Goal: Task Accomplishment & Management: Use online tool/utility

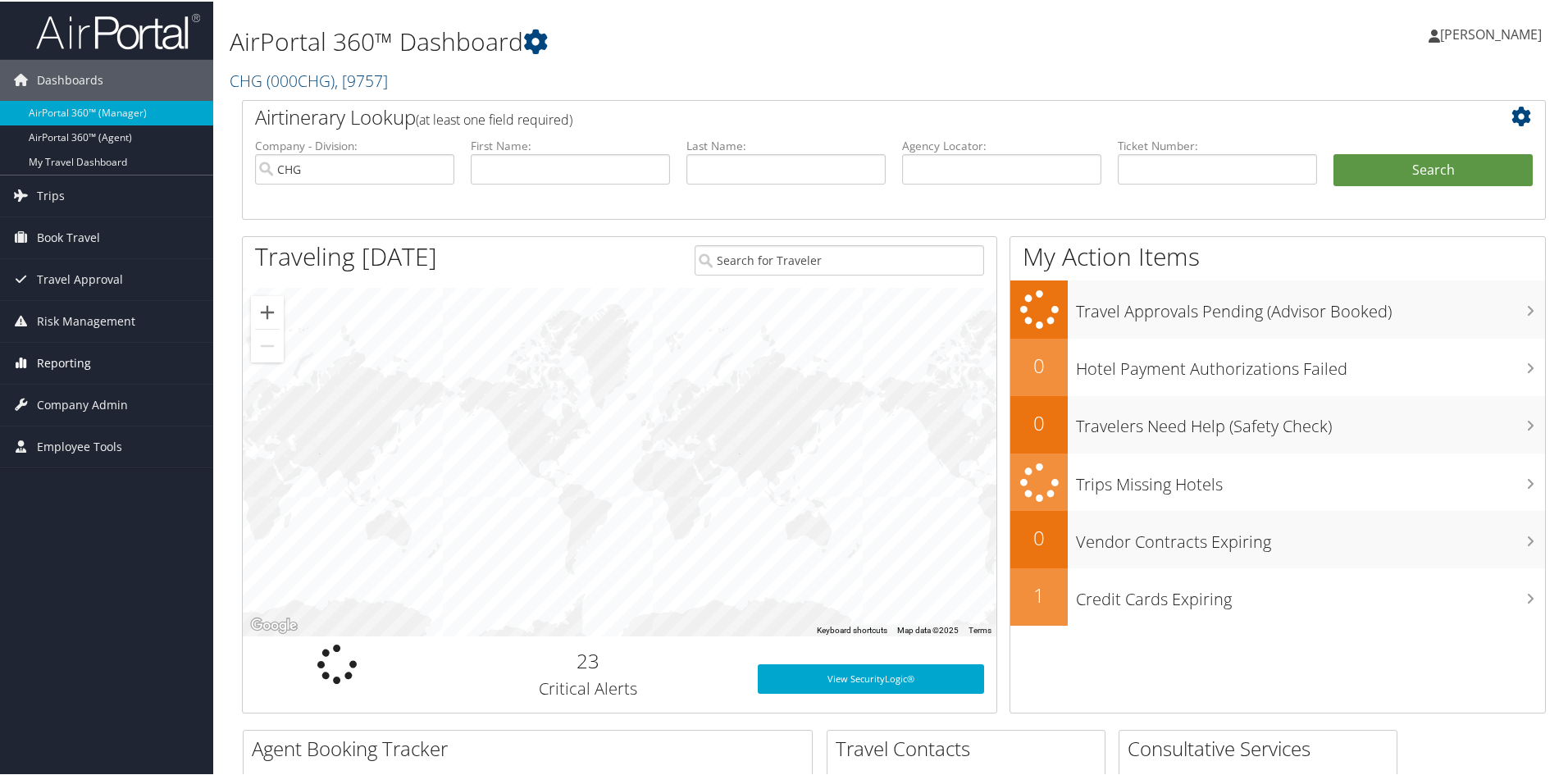
click at [79, 365] on span "Reporting" at bounding box center [64, 361] width 54 height 41
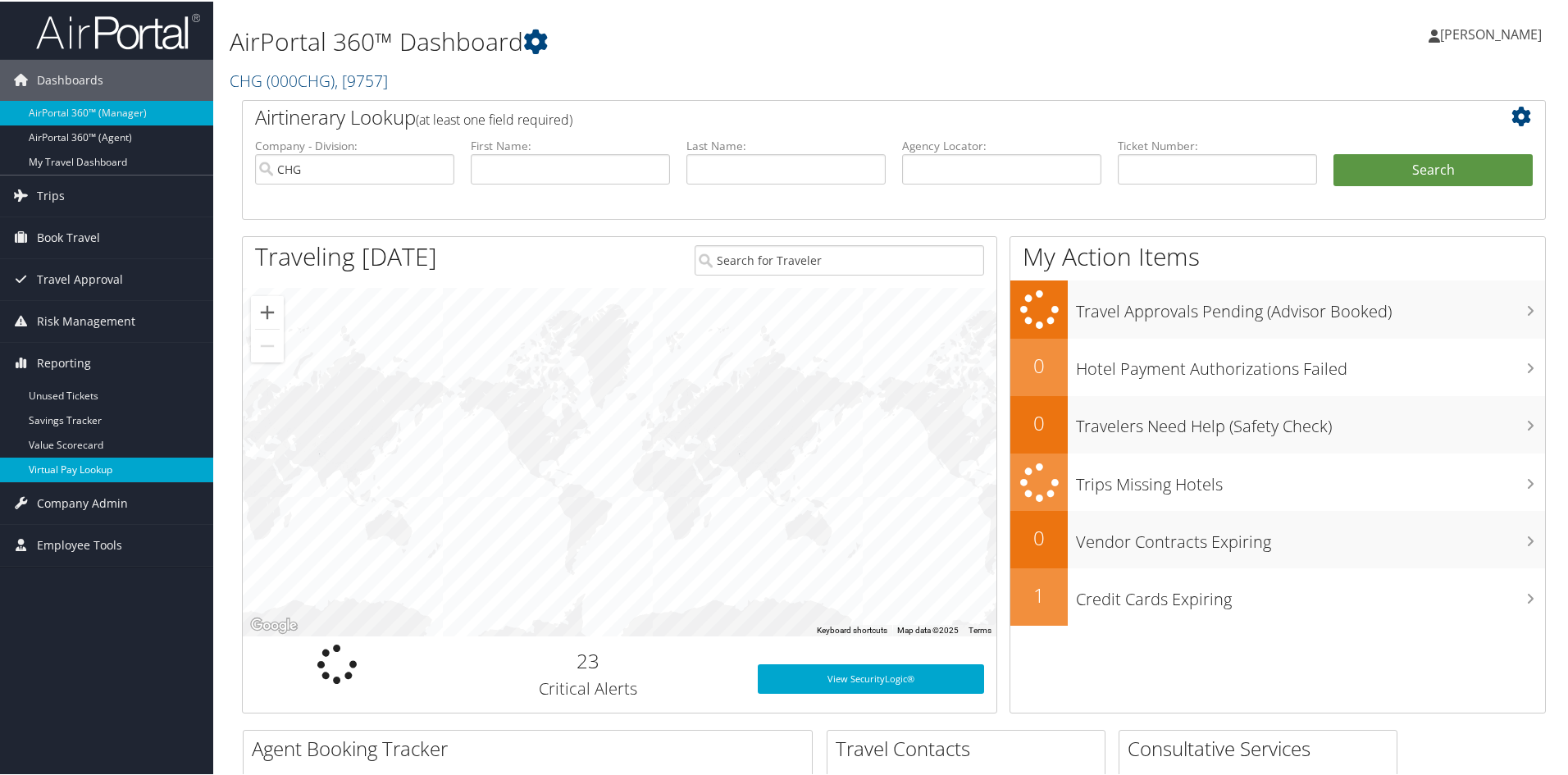
click at [77, 462] on link "Virtual Pay Lookup" at bounding box center [106, 467] width 213 height 24
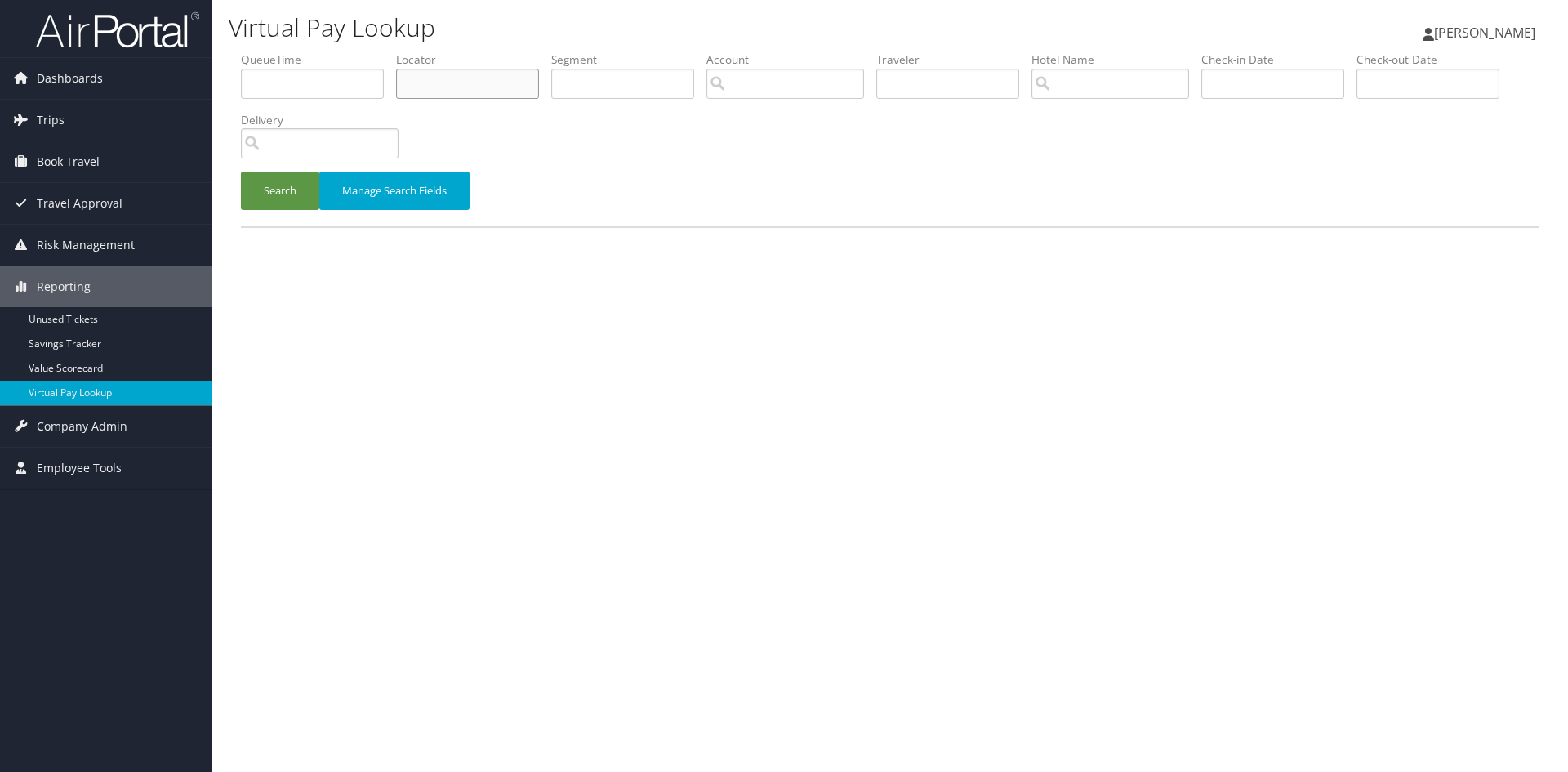
click at [464, 90] on input "text" at bounding box center [468, 83] width 143 height 30
paste input "IAQVPG"
type input "IAQVPG"
click at [278, 188] on button "Search" at bounding box center [280, 191] width 78 height 38
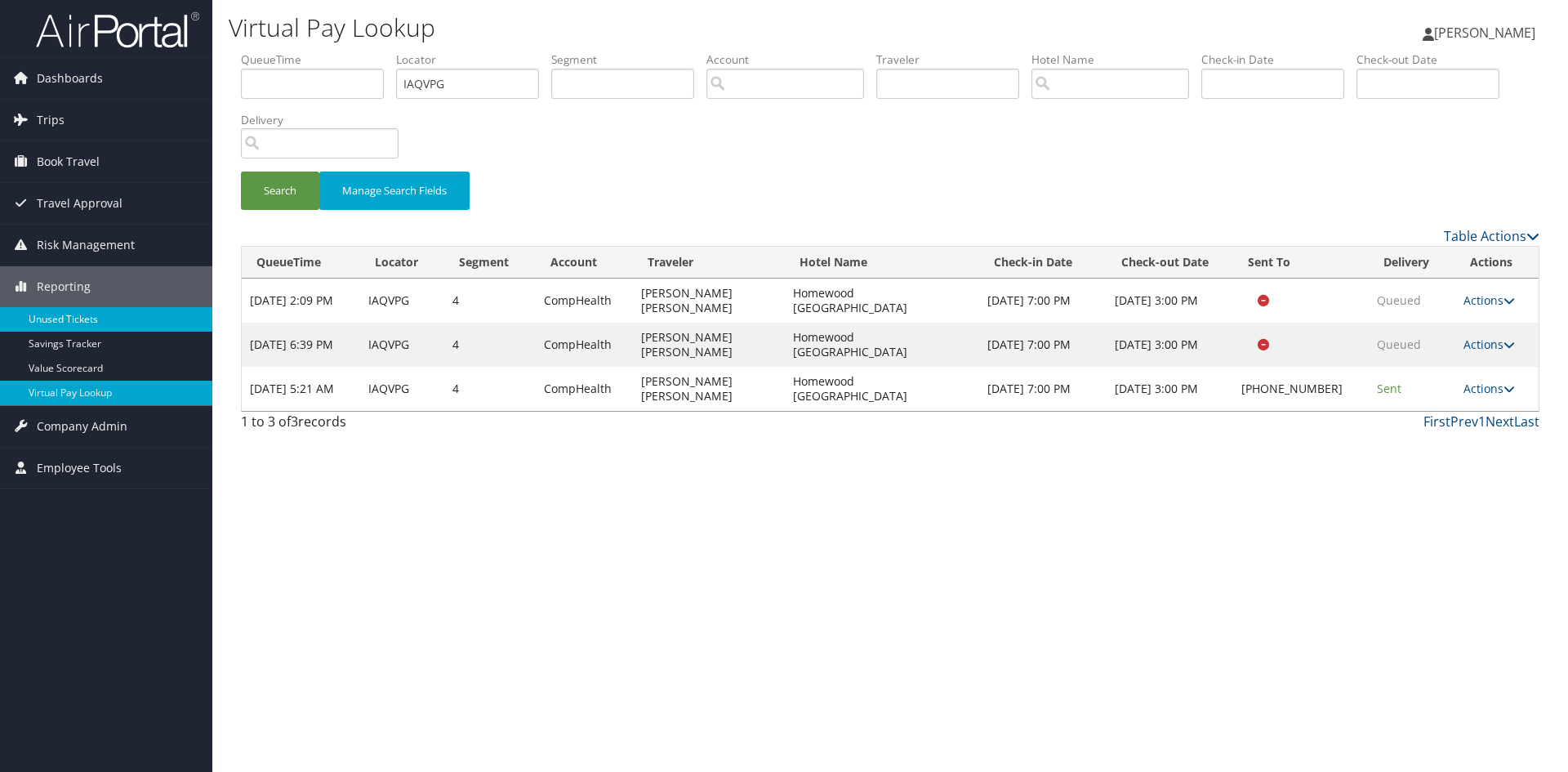
click at [121, 317] on link "Unused Tickets" at bounding box center [106, 319] width 212 height 24
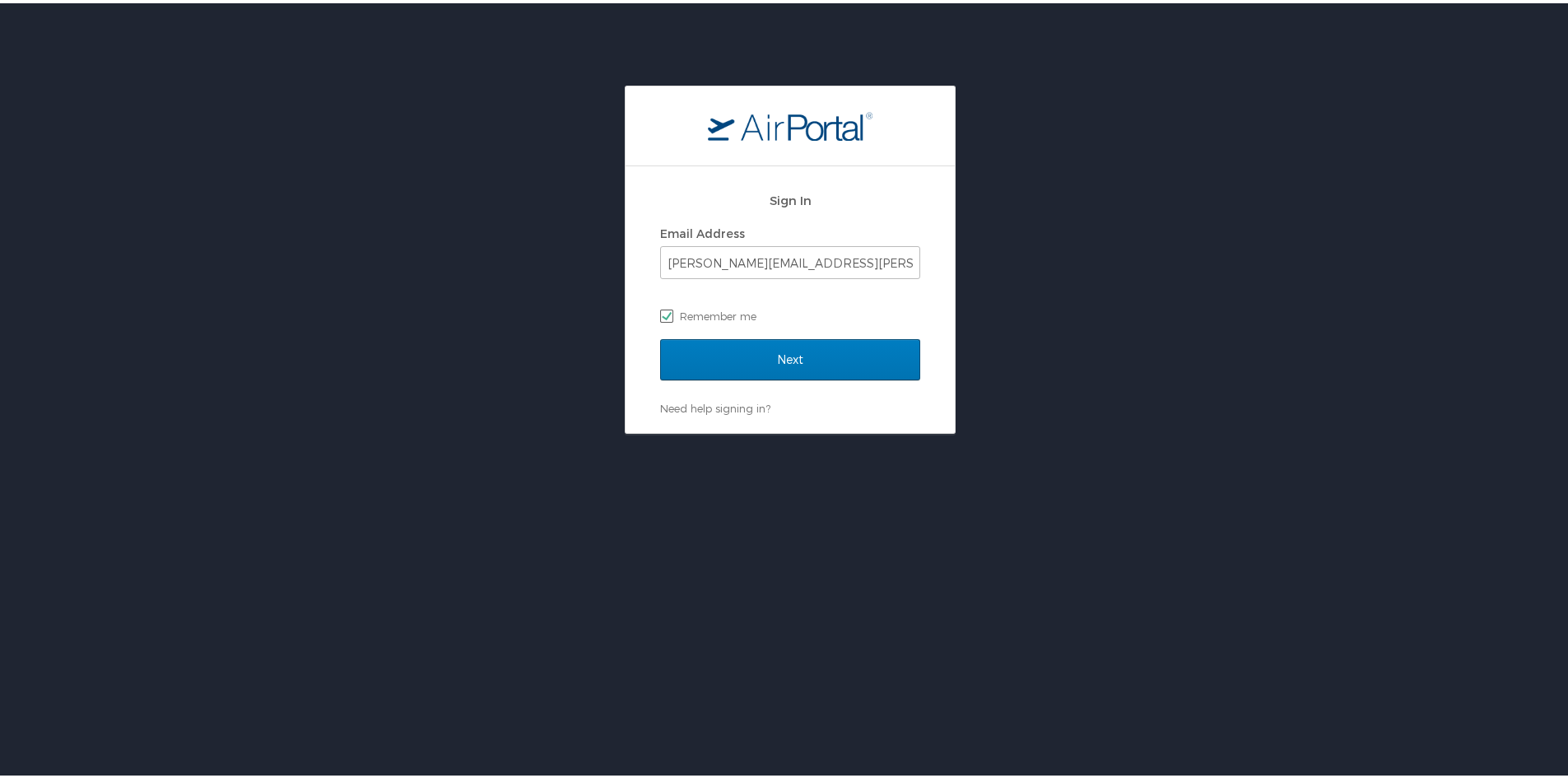
drag, startPoint x: 761, startPoint y: 303, endPoint x: 769, endPoint y: 316, distance: 15.3
click at [762, 303] on label "Remember me" at bounding box center [791, 312] width 260 height 24
click at [671, 306] on input "Remember me" at bounding box center [666, 311] width 11 height 11
click at [771, 315] on label "Remember me" at bounding box center [791, 312] width 260 height 24
click at [671, 315] on input "Remember me" at bounding box center [666, 311] width 11 height 11
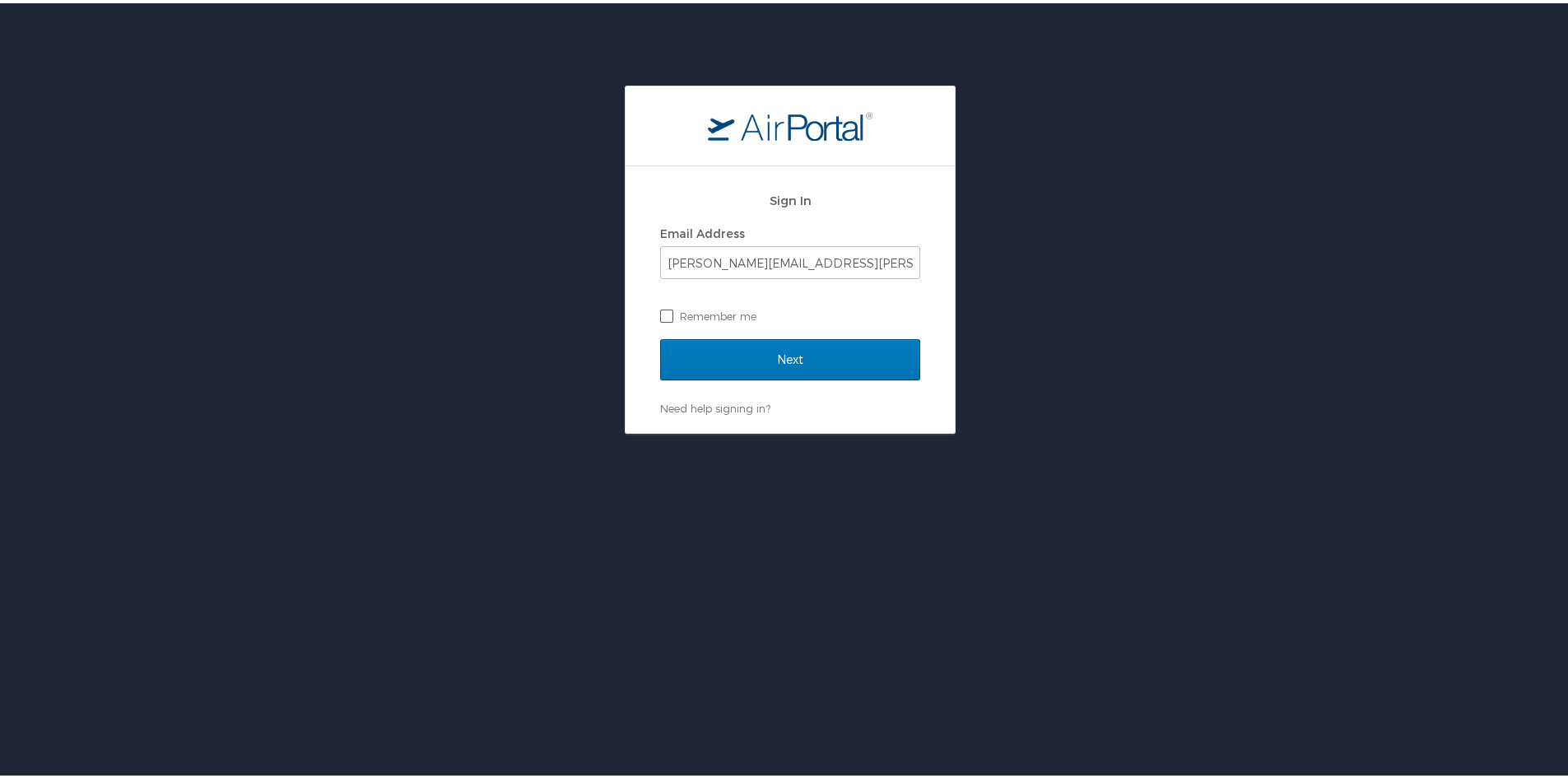
checkbox input "true"
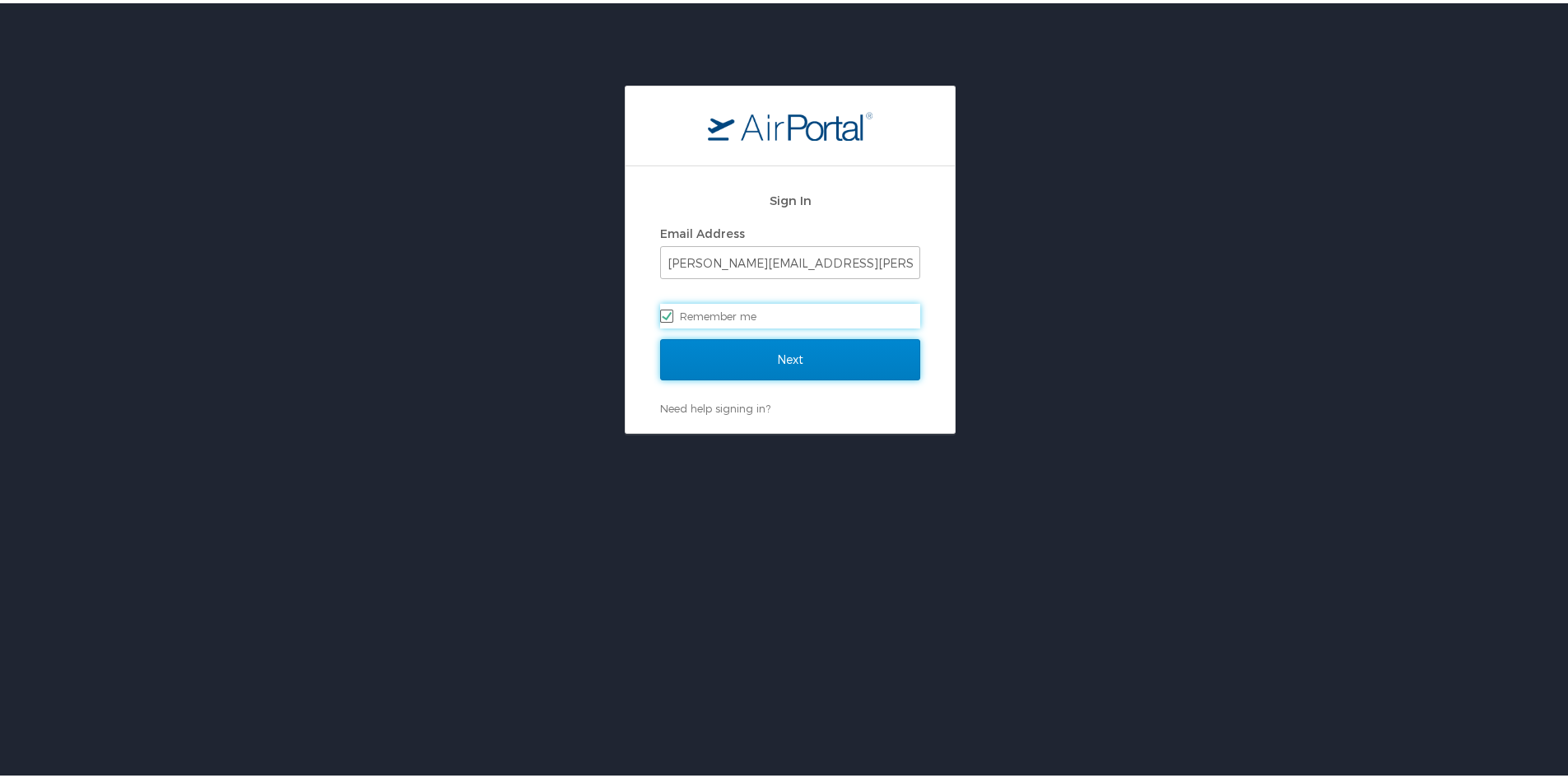
click at [751, 373] on input "Next" at bounding box center [791, 356] width 260 height 41
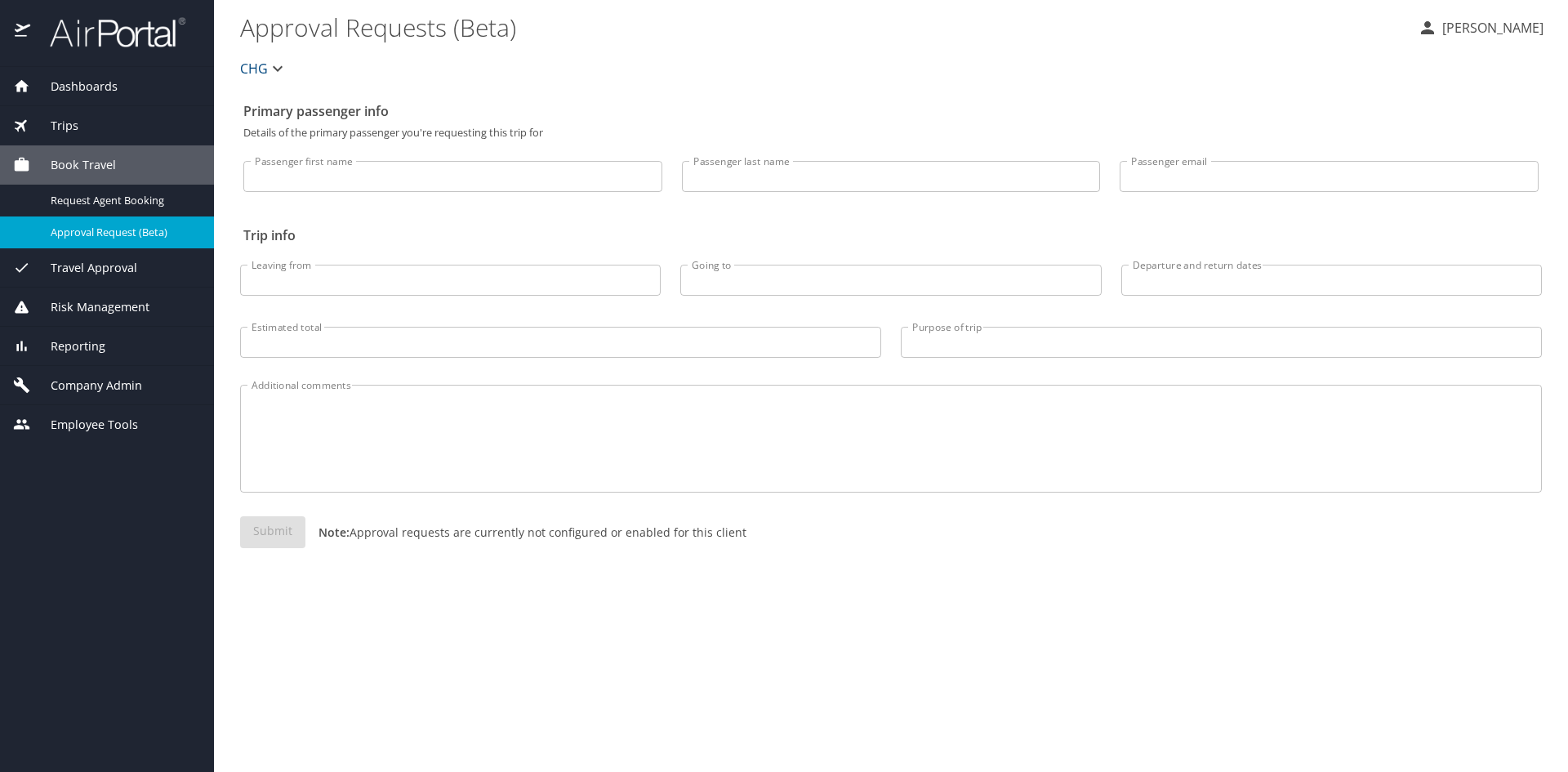
click at [83, 338] on span "Reporting" at bounding box center [67, 346] width 75 height 18
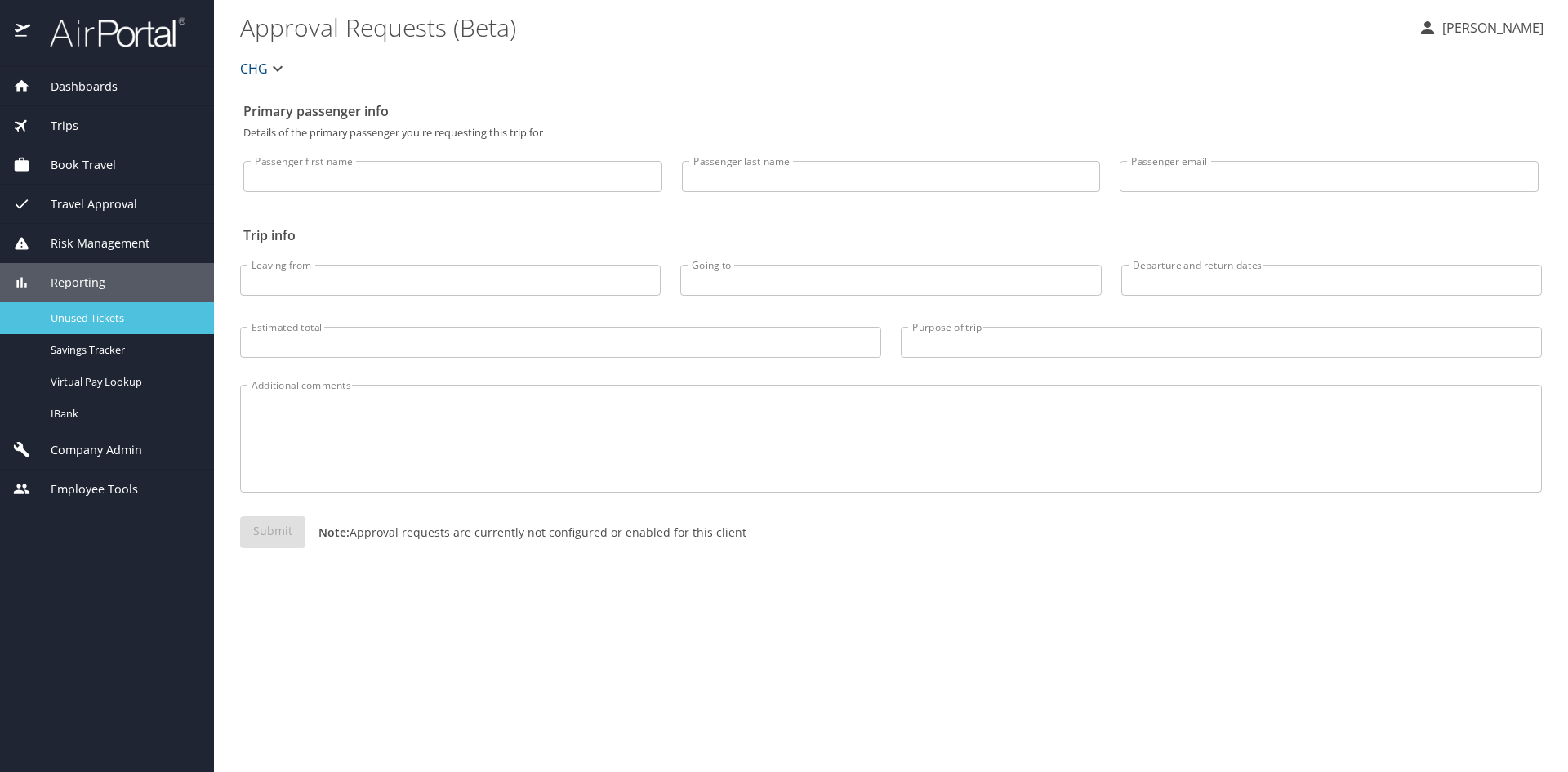
click at [100, 312] on span "Unused Tickets" at bounding box center [122, 318] width 144 height 16
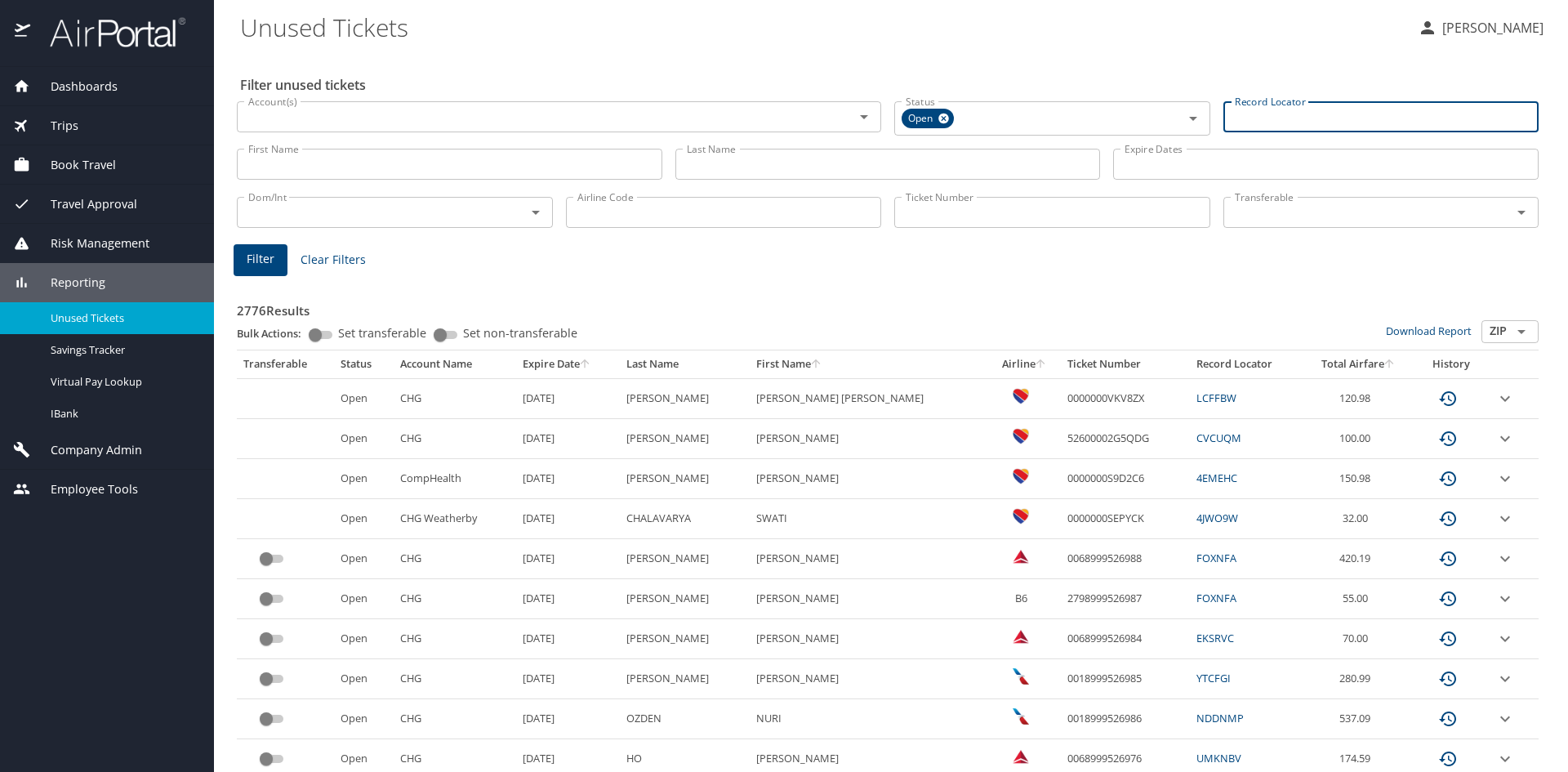
click at [1227, 117] on input "Record Locator" at bounding box center [1381, 117] width 316 height 31
paste input "IAQVPG"
type input "IAQVPG"
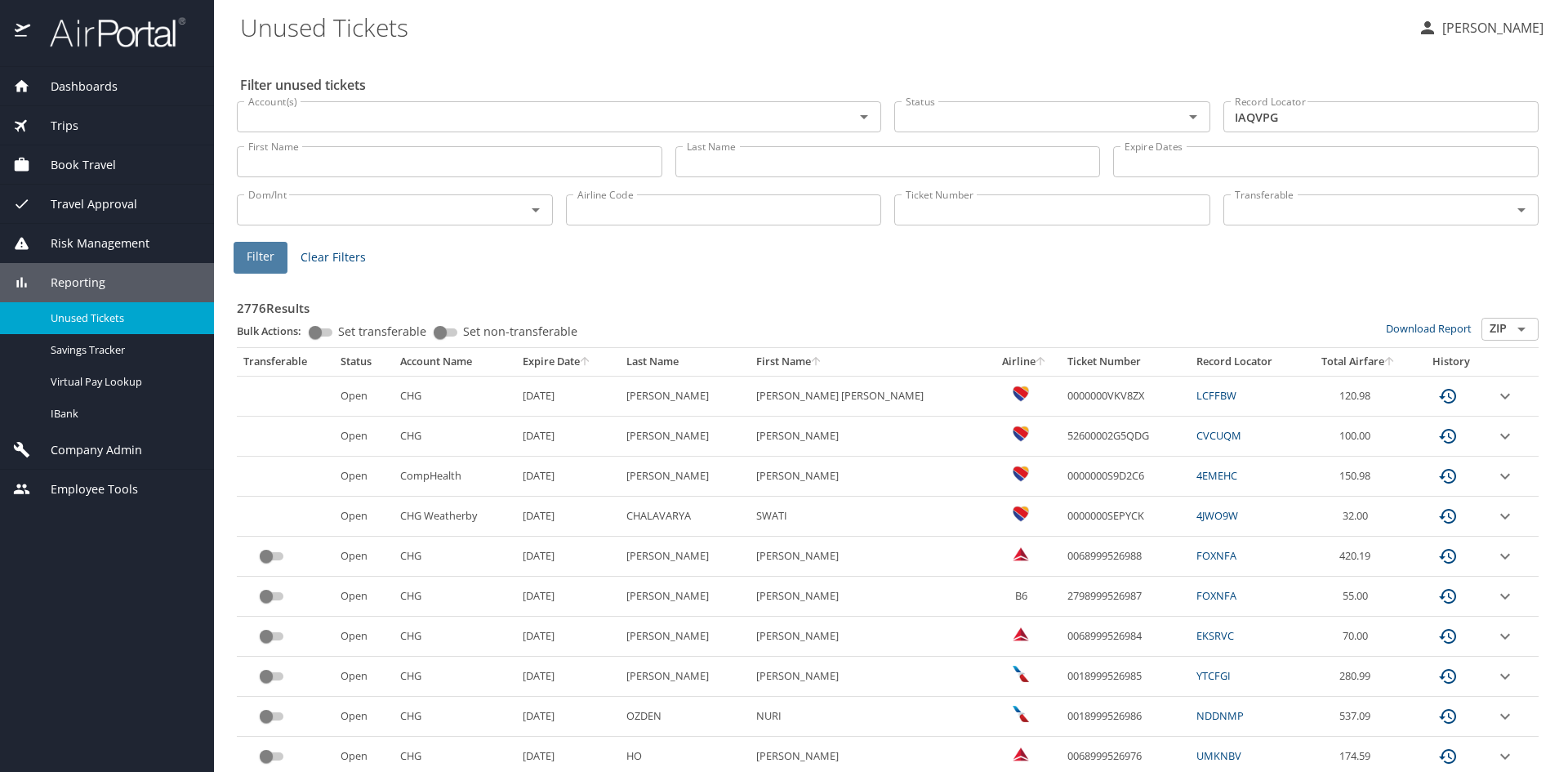
click at [269, 260] on span "Filter" at bounding box center [260, 257] width 27 height 21
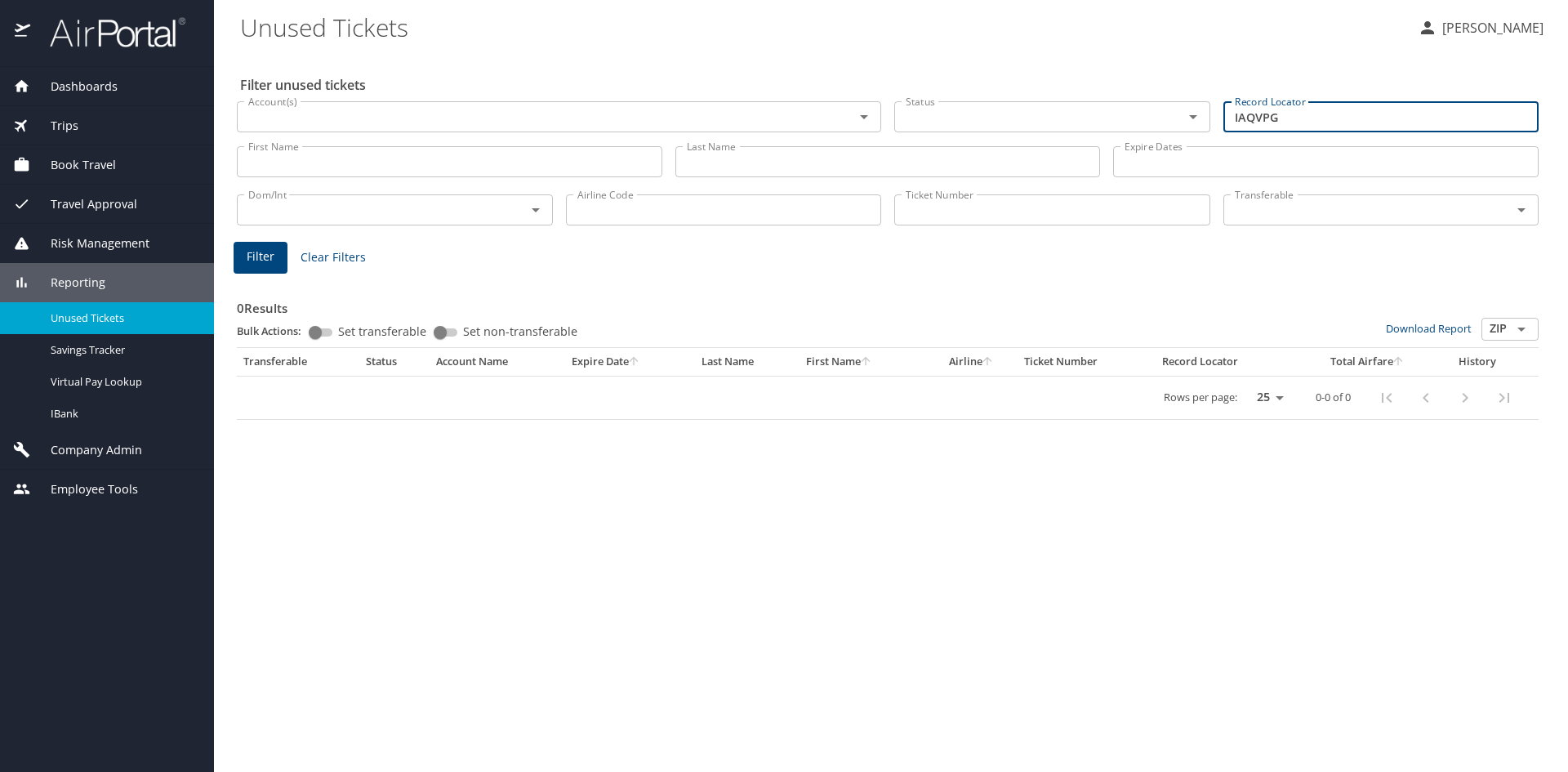
click at [1350, 123] on input "IAQVPG" at bounding box center [1381, 117] width 316 height 31
click at [969, 215] on input "Ticket Number" at bounding box center [1053, 209] width 316 height 31
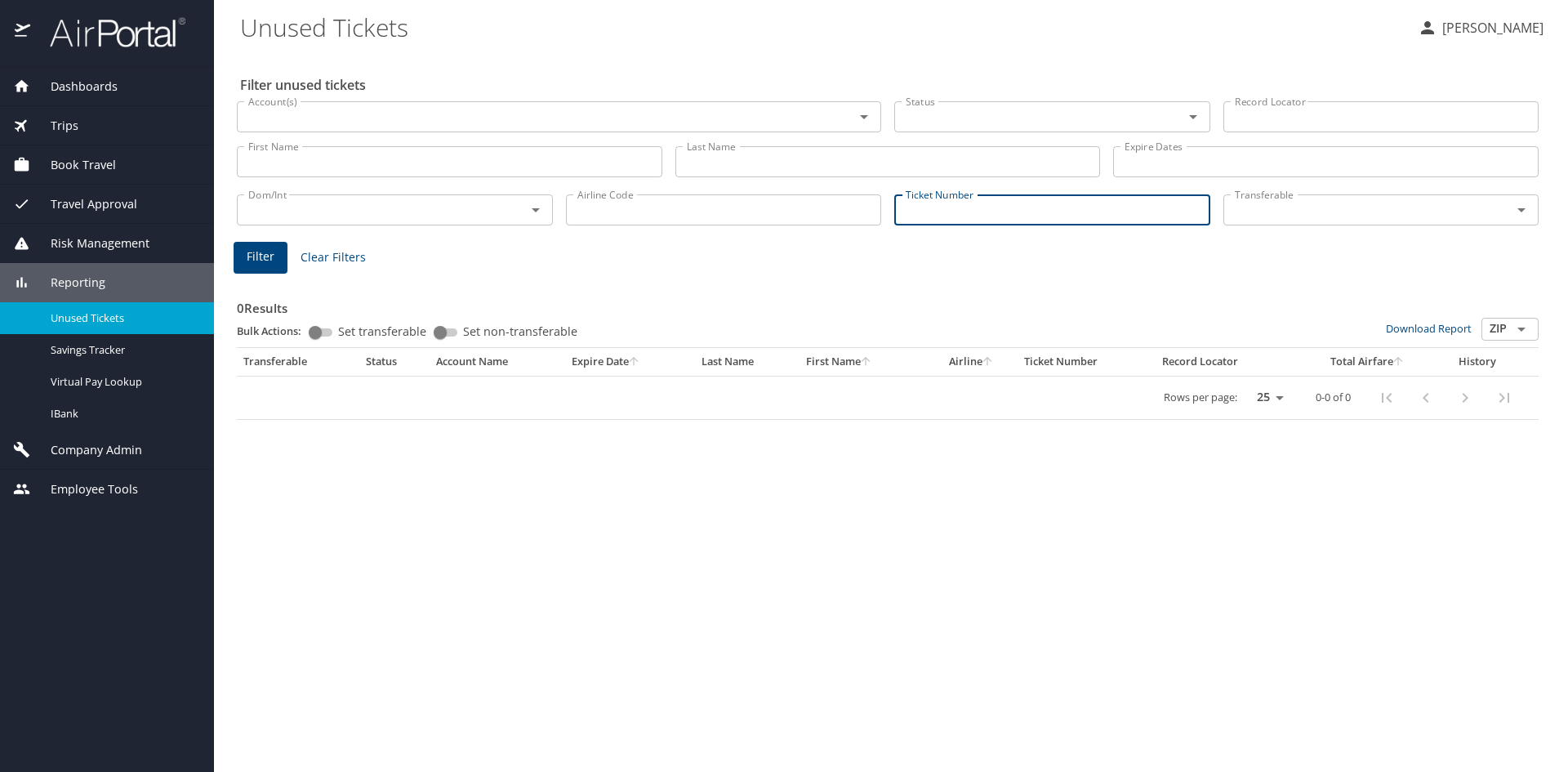
paste input "0167273742157"
type input "0167273742157"
click at [250, 262] on span "Filter" at bounding box center [260, 257] width 27 height 21
click at [314, 256] on span "Clear Filters" at bounding box center [333, 257] width 65 height 21
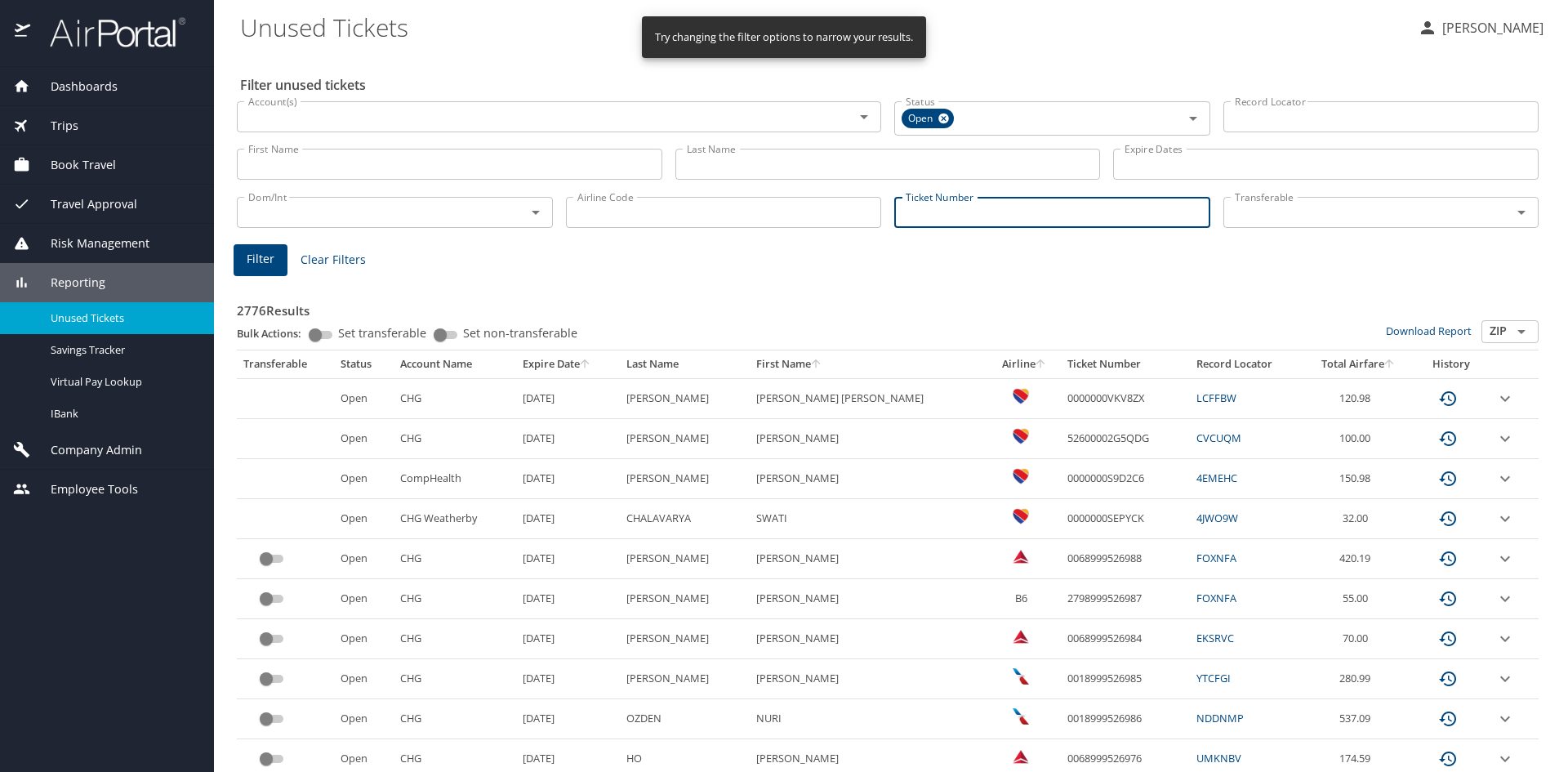
click at [1016, 219] on input "Ticket Number" at bounding box center [1053, 212] width 316 height 31
paste input "0167273742157"
type input "0167273742157"
click at [242, 252] on button "Filter" at bounding box center [261, 257] width 54 height 32
